Goal: Transaction & Acquisition: Purchase product/service

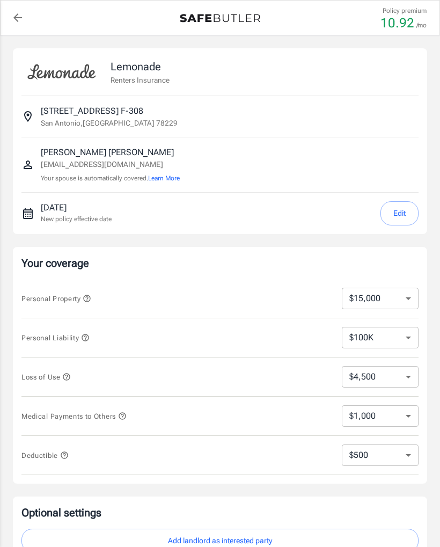
select select "15000"
select select "500"
click at [410, 303] on select "$10,000 $15,000 $20,000 $25,000 $30,000 $40,000 $50,000 $100K $150K $200K $250K" at bounding box center [380, 298] width 77 height 21
select select "10000"
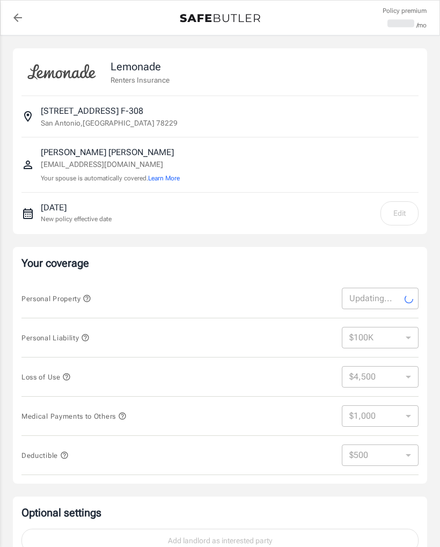
select select "3000"
click at [406, 454] on select "$250 $500 $1,000 $2,500" at bounding box center [380, 454] width 77 height 21
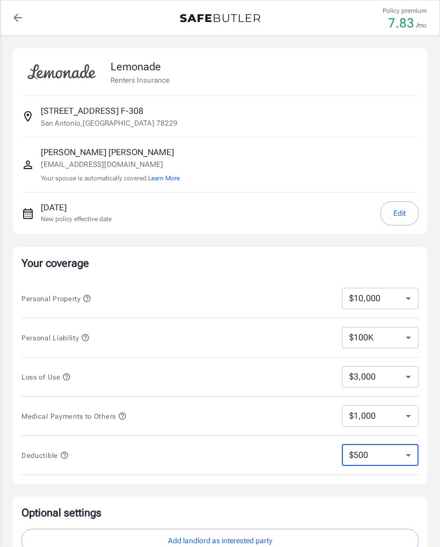
select select "250"
click at [407, 456] on select "$250 $500 $1,000 $2,500" at bounding box center [380, 454] width 77 height 21
select select "1000"
click at [408, 455] on select "$250 $500 $1,000 $2,500" at bounding box center [380, 454] width 77 height 21
select select "500"
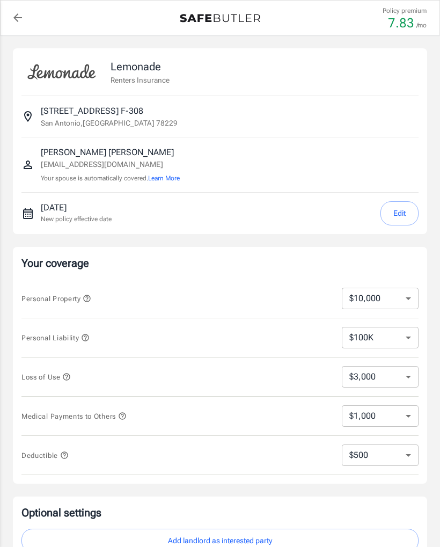
click at [408, 453] on select "$250 $500 $1,000 $2,500" at bounding box center [380, 454] width 77 height 21
select select "250"
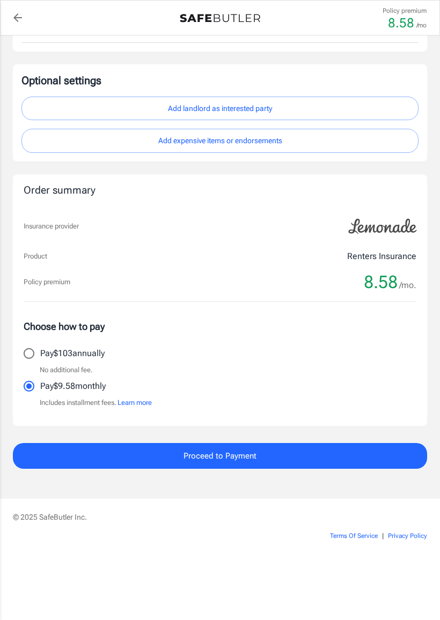
scroll to position [433, 0]
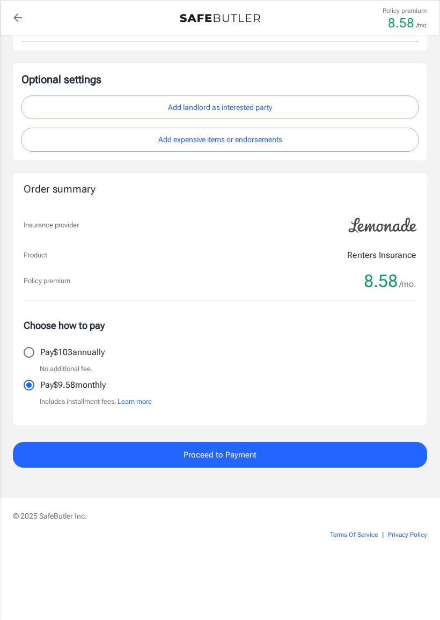
click at [235, 455] on span "Proceed to Payment" at bounding box center [219, 455] width 73 height 14
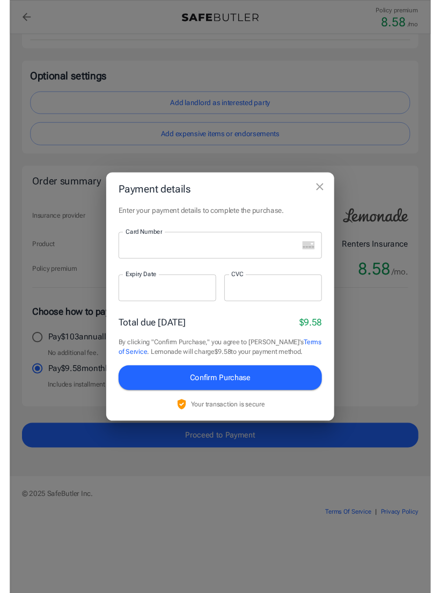
scroll to position [432, 0]
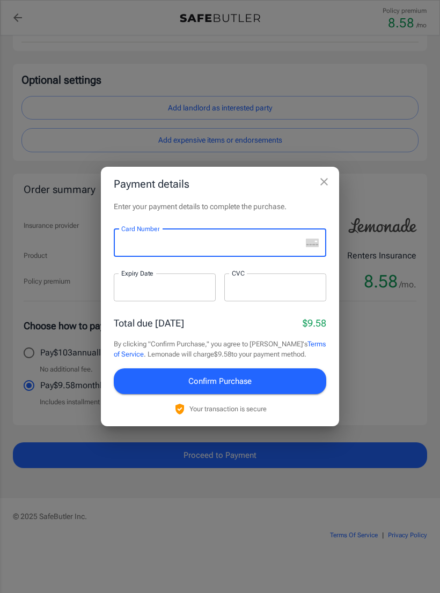
click at [405, 327] on div "Payment details Enter your payment details to complete the purchase. Card Numbe…" at bounding box center [220, 296] width 440 height 593
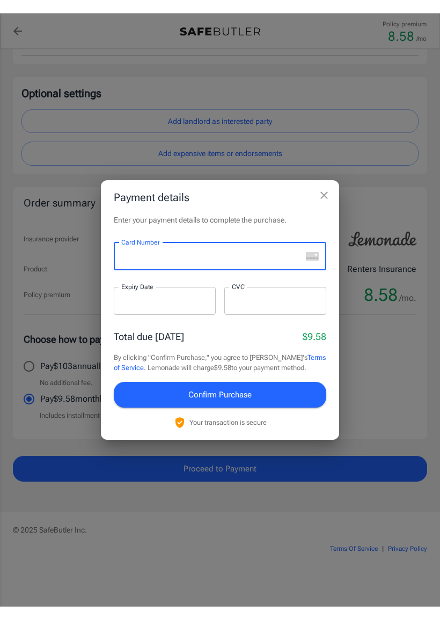
scroll to position [433, 0]
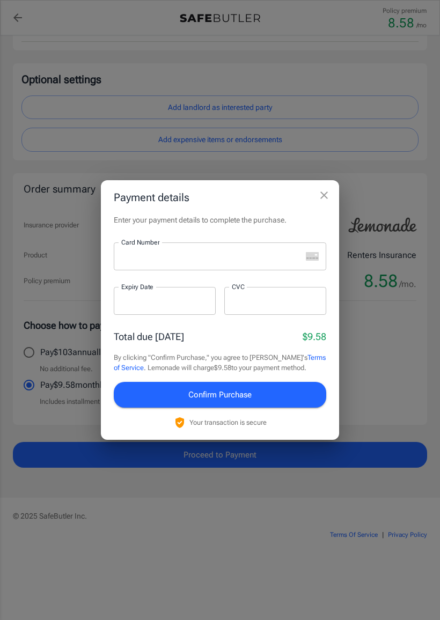
click at [322, 188] on button "close" at bounding box center [323, 195] width 21 height 21
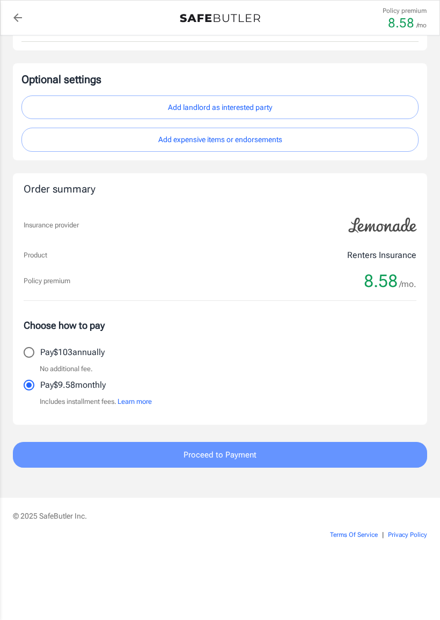
click at [251, 461] on button "Proceed to Payment" at bounding box center [220, 455] width 414 height 26
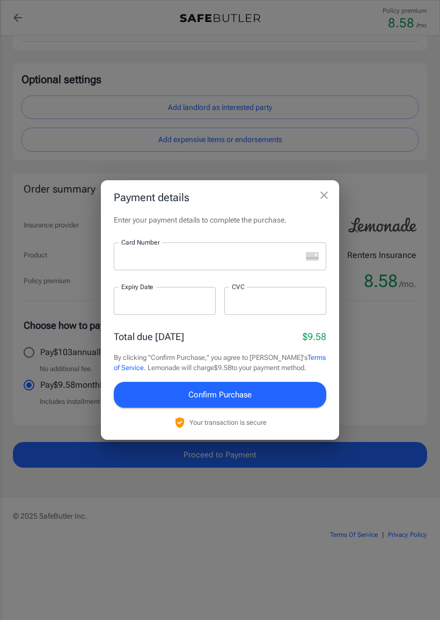
click at [321, 195] on icon "close" at bounding box center [324, 195] width 13 height 13
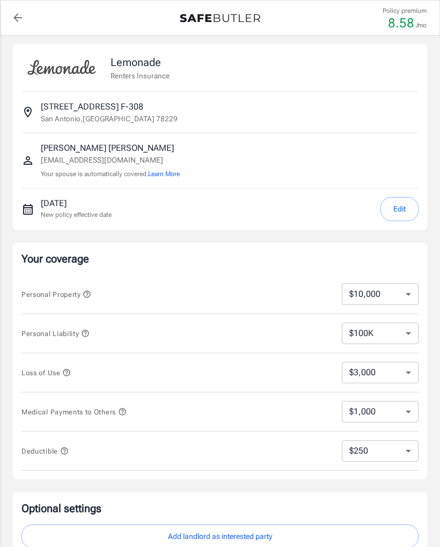
scroll to position [0, 0]
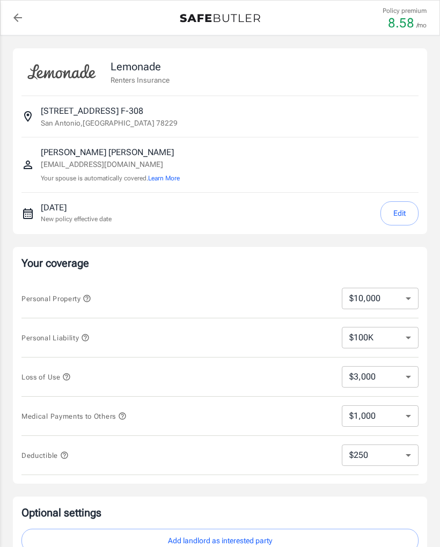
click at [158, 179] on button "Learn More" at bounding box center [164, 178] width 32 height 10
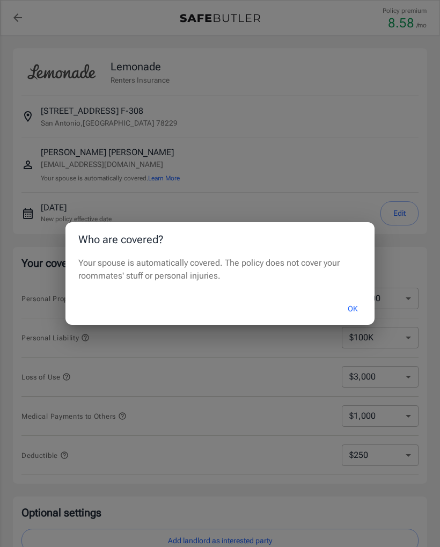
click at [348, 307] on button "OK" at bounding box center [352, 308] width 35 height 23
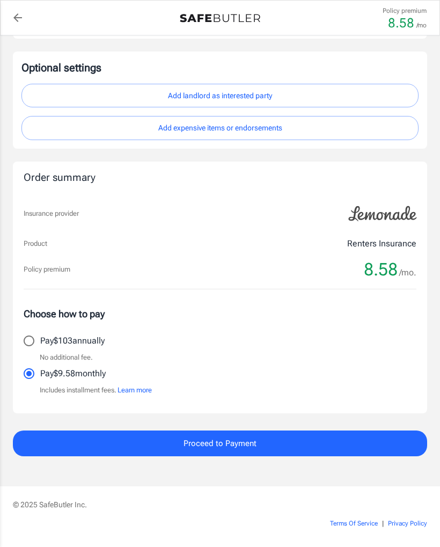
scroll to position [515, 0]
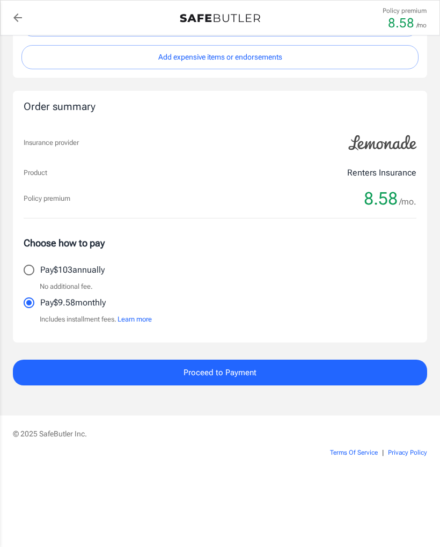
click at [214, 370] on span "Proceed to Payment" at bounding box center [219, 372] width 73 height 14
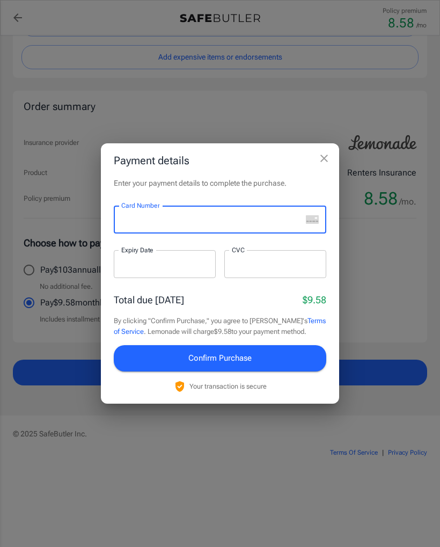
scroll to position [499, 0]
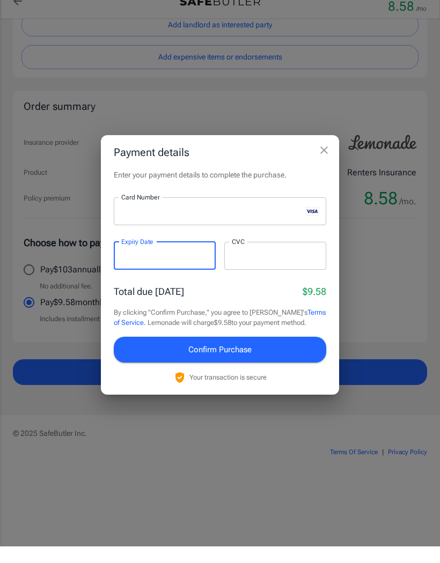
click at [231, 261] on div at bounding box center [275, 273] width 102 height 28
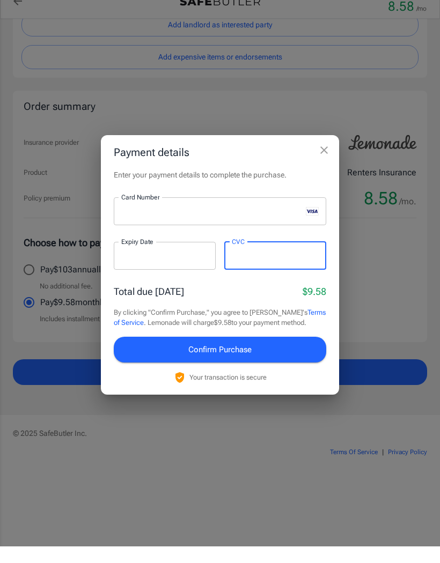
click at [274, 353] on button "Confirm Purchase" at bounding box center [220, 366] width 212 height 26
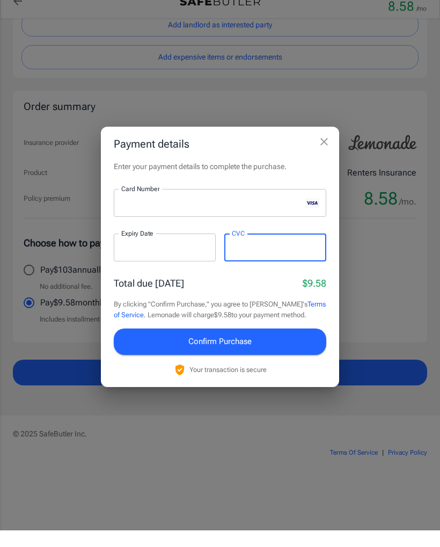
scroll to position [515, 0]
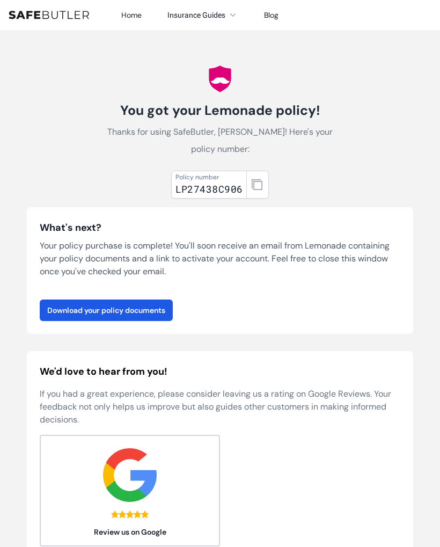
click at [137, 311] on link "Download your policy documents" at bounding box center [106, 309] width 133 height 21
